Goal: Task Accomplishment & Management: Use online tool/utility

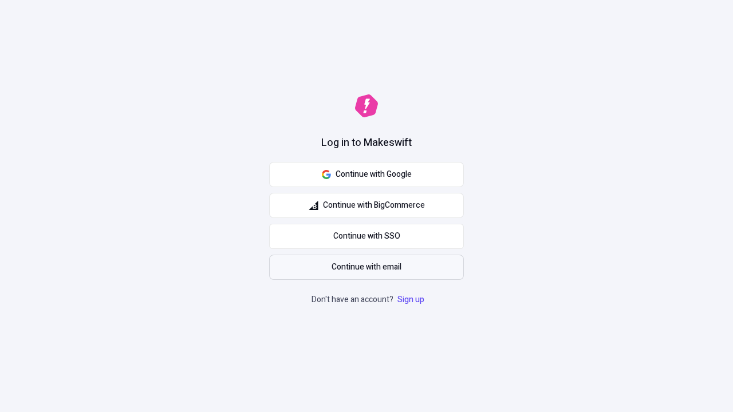
click at [366, 267] on span "Continue with email" at bounding box center [367, 267] width 70 height 13
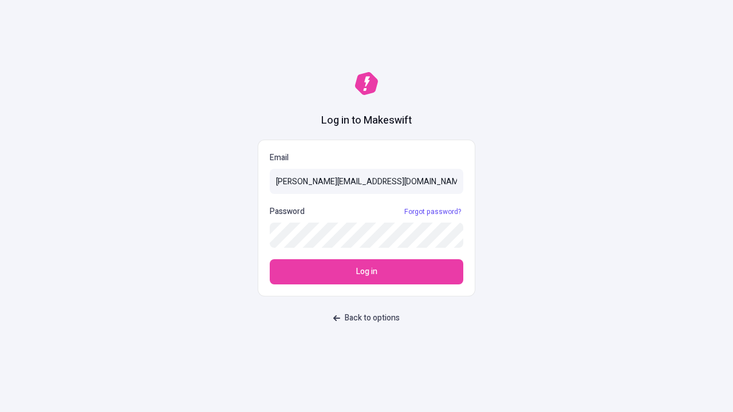
type input "sasha+test-ui@makeswift.com"
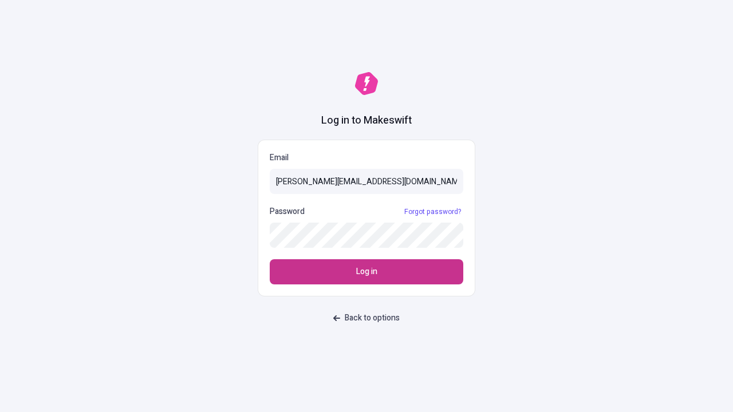
click at [366, 272] on span "Log in" at bounding box center [366, 272] width 21 height 13
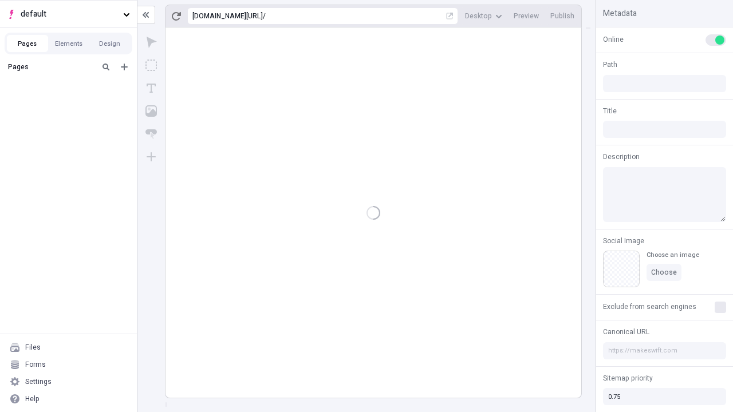
type input "/deep-link-tenuis"
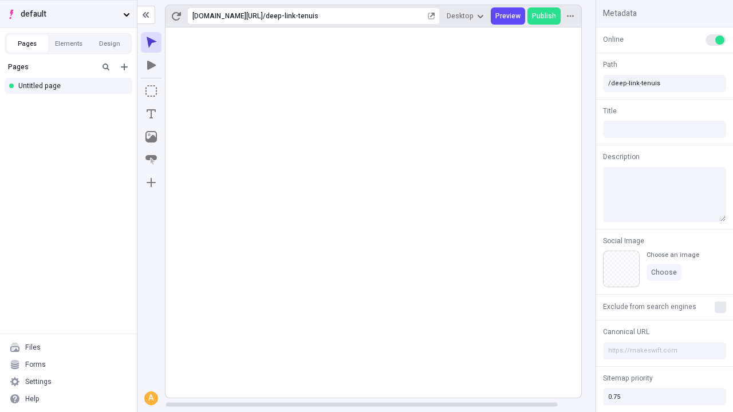
click at [68, 14] on span "default" at bounding box center [70, 14] width 98 height 13
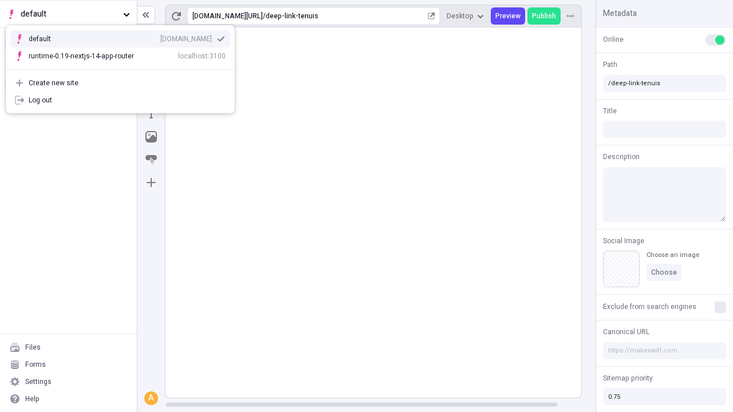
click at [120, 78] on div "Create new site" at bounding box center [127, 82] width 197 height 9
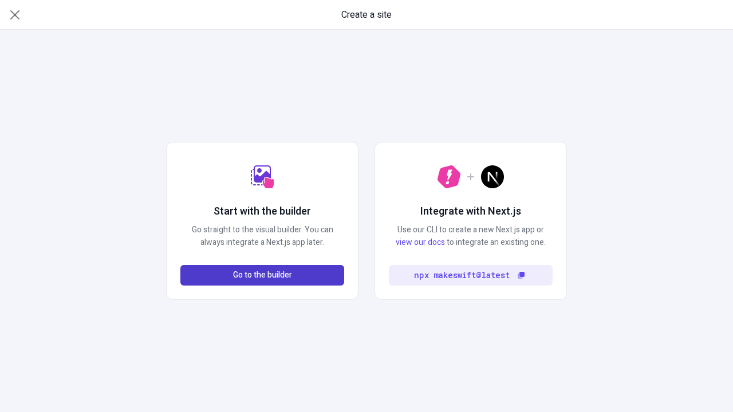
click at [262, 275] on span "Go to the builder" at bounding box center [262, 275] width 59 height 13
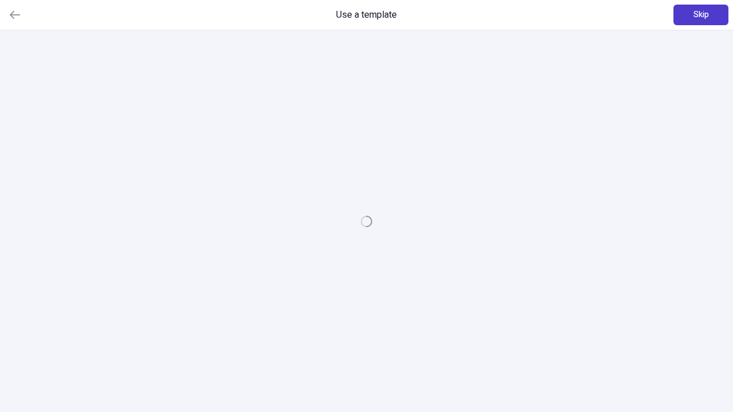
click at [701, 15] on span "Skip" at bounding box center [700, 15] width 15 height 13
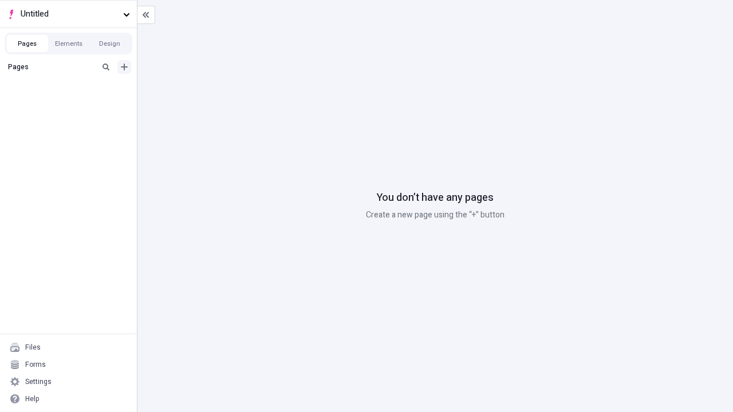
click at [124, 67] on icon "Add new" at bounding box center [124, 67] width 7 height 7
click at [72, 104] on div "Blank page" at bounding box center [72, 104] width 110 height 17
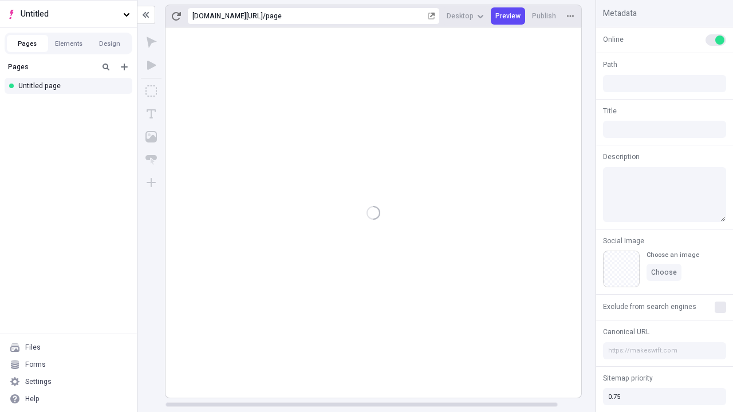
type input "/page"
click at [151, 91] on icon "Box" at bounding box center [150, 90] width 11 height 11
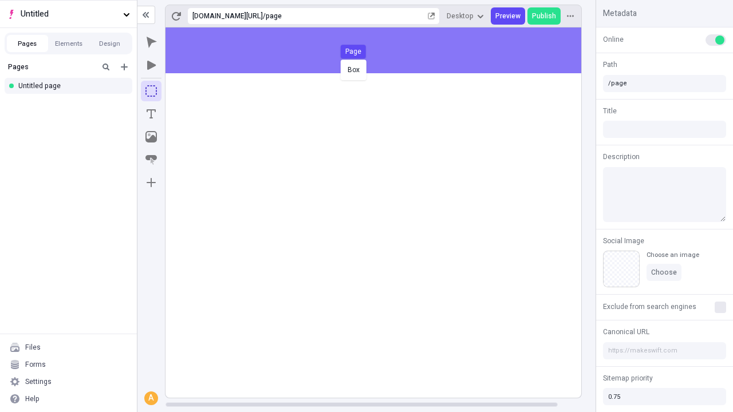
click at [385, 50] on div "Box Page" at bounding box center [366, 206] width 733 height 412
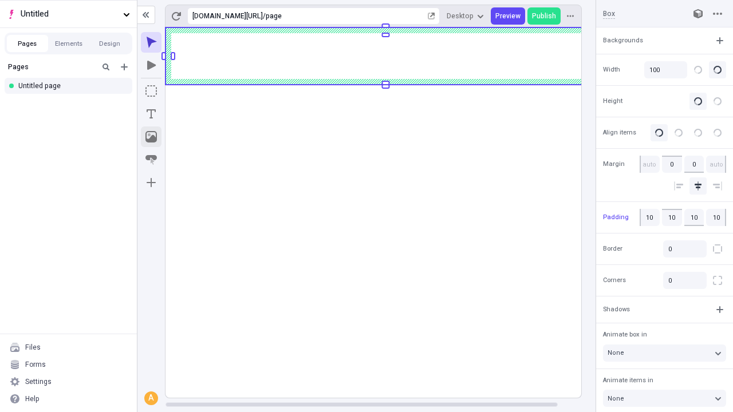
click at [151, 137] on icon "Image" at bounding box center [150, 136] width 11 height 11
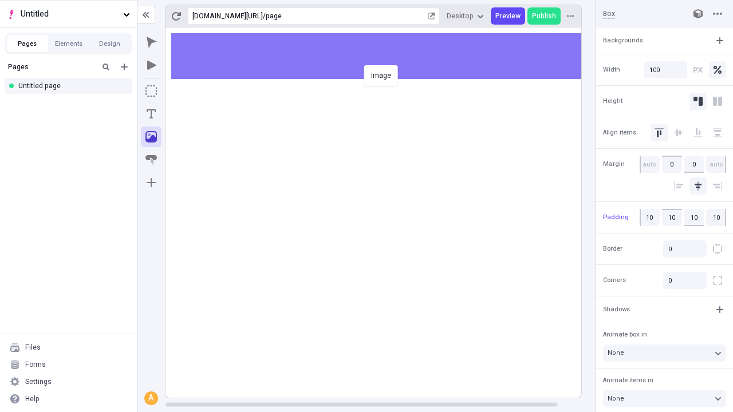
click at [385, 56] on div "Image" at bounding box center [366, 206] width 733 height 412
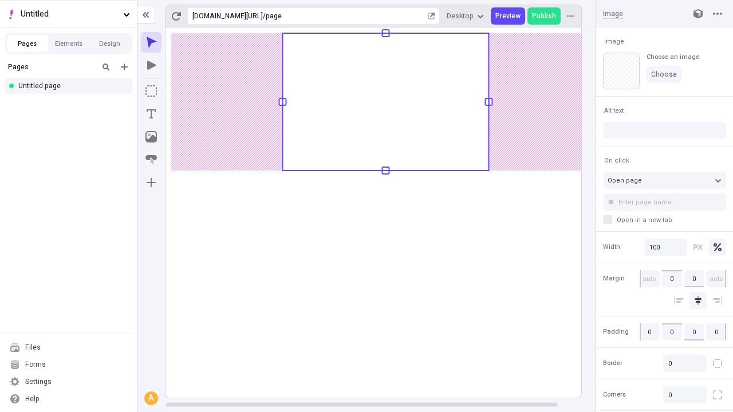
click at [151, 114] on icon "Text" at bounding box center [151, 113] width 9 height 9
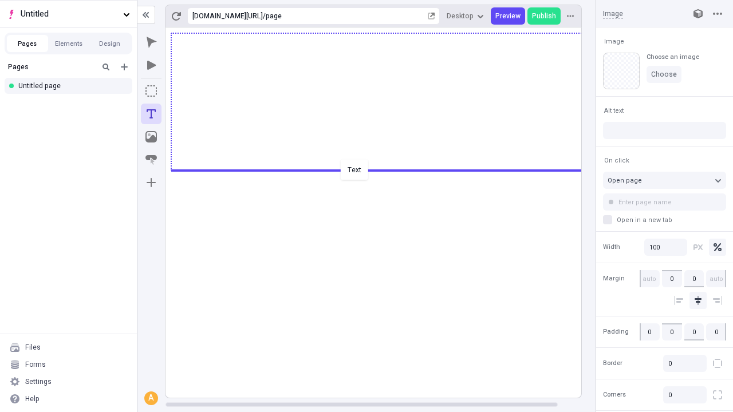
click at [385, 169] on div "Text" at bounding box center [366, 206] width 733 height 412
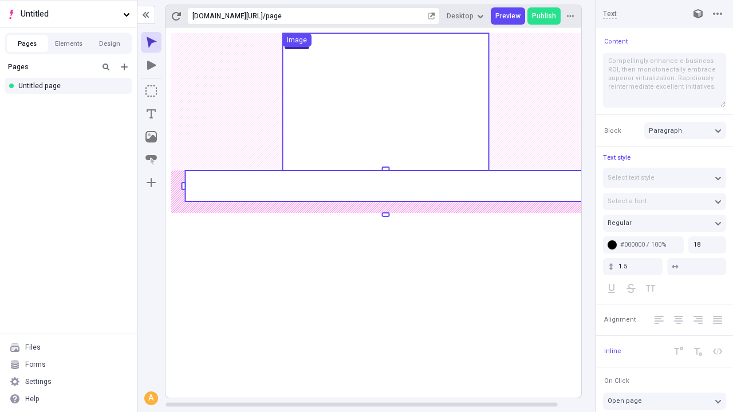
click at [385, 186] on rect at bounding box center [385, 186] width 401 height 31
click at [385, 186] on rect at bounding box center [385, 212] width 440 height 370
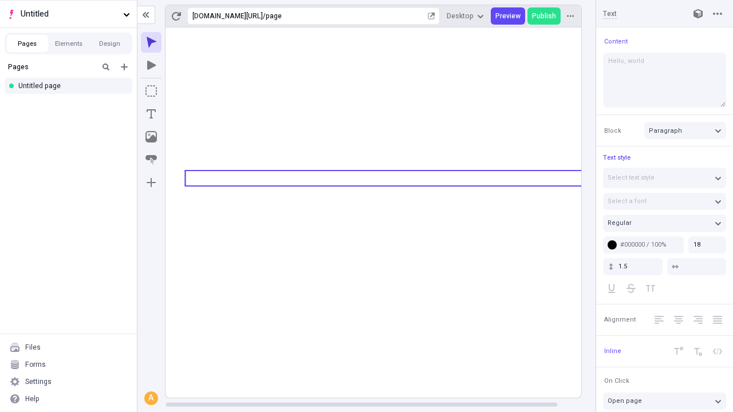
type textarea "Hello, world!"
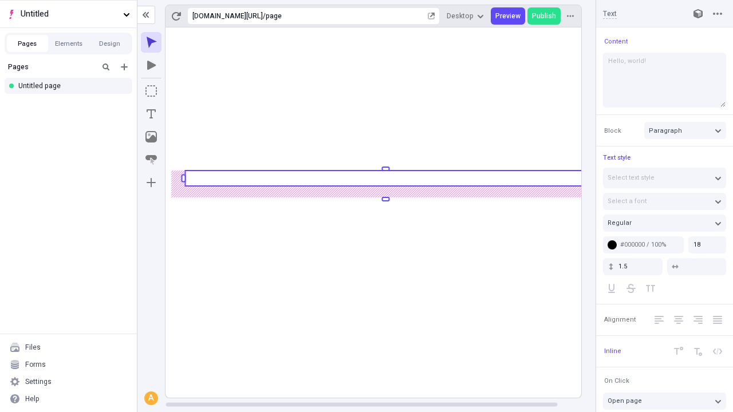
click at [151, 137] on icon "Image" at bounding box center [150, 136] width 11 height 11
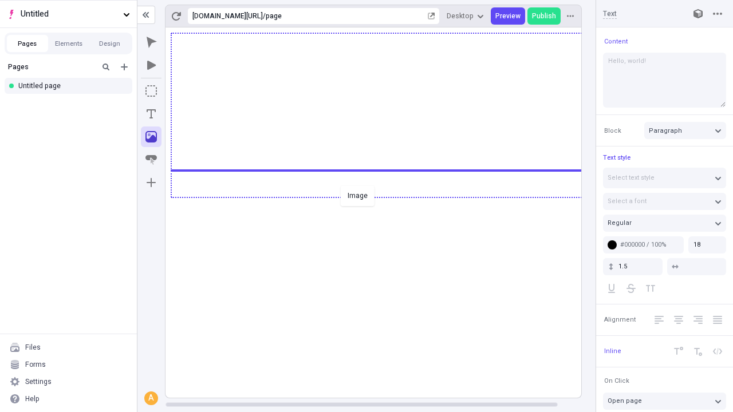
click at [385, 196] on div "Image" at bounding box center [366, 206] width 733 height 412
